Goal: Check status: Check status

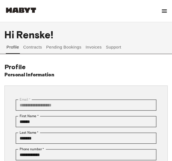
click at [54, 47] on button "Pending Bookings" at bounding box center [64, 47] width 37 height 13
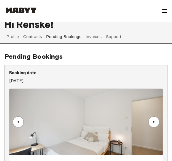
click at [54, 47] on div "Hi [PERSON_NAME] ! Profile Contracts Pending Bookings Invoices Support Pending …" at bounding box center [86, 122] width 172 height 220
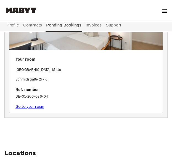
scroll to position [118, 0]
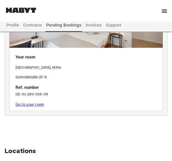
click at [36, 102] on link "Go to your room" at bounding box center [29, 104] width 29 height 4
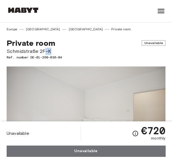
drag, startPoint x: 54, startPoint y: 51, endPoint x: 45, endPoint y: 50, distance: 9.4
click at [45, 50] on span "Schmidstraße 2F-K" at bounding box center [86, 51] width 159 height 7
copy span "-K"
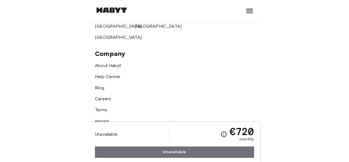
scroll to position [1560, 0]
